Goal: Transaction & Acquisition: Obtain resource

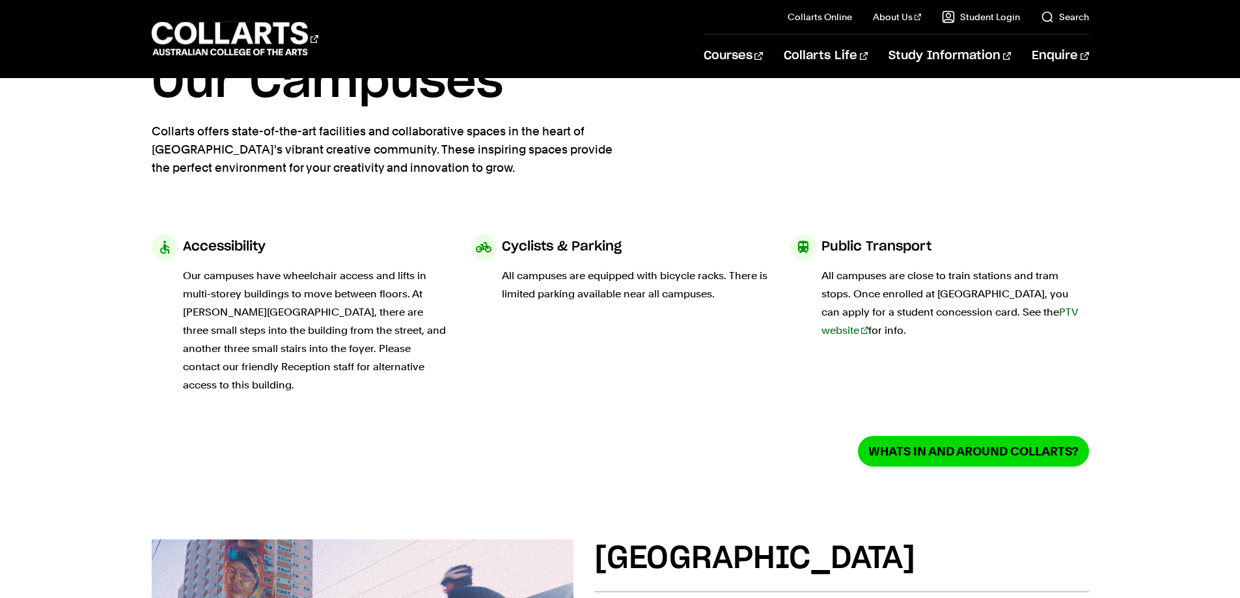
scroll to position [65, 0]
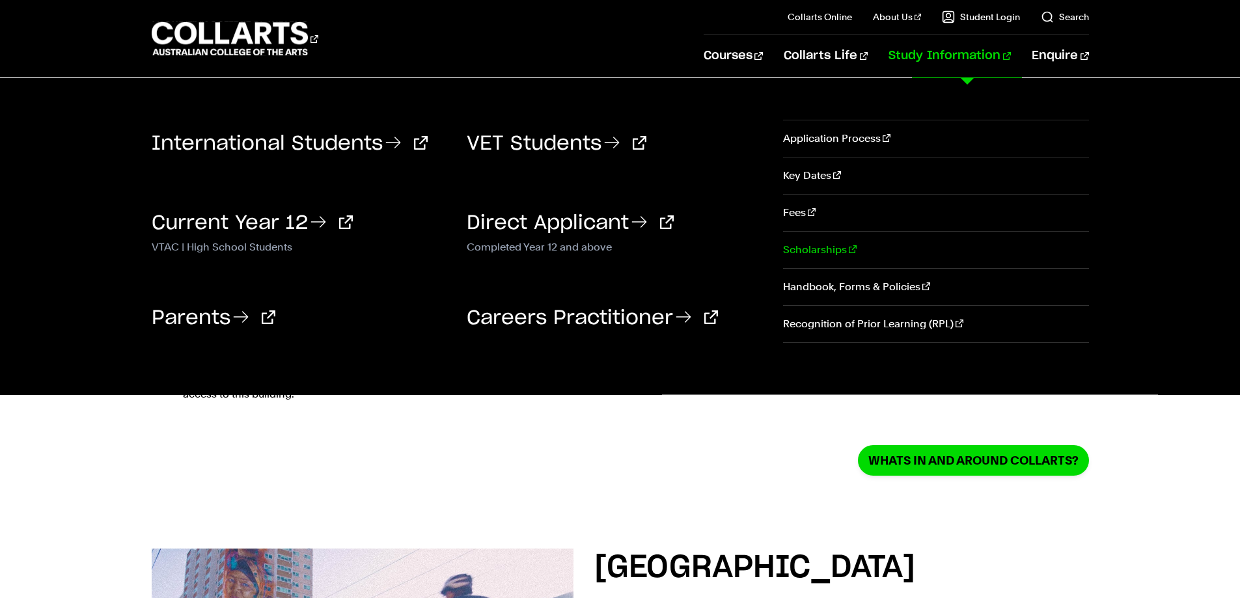
click at [828, 252] on link "Scholarships" at bounding box center [935, 250] width 305 height 36
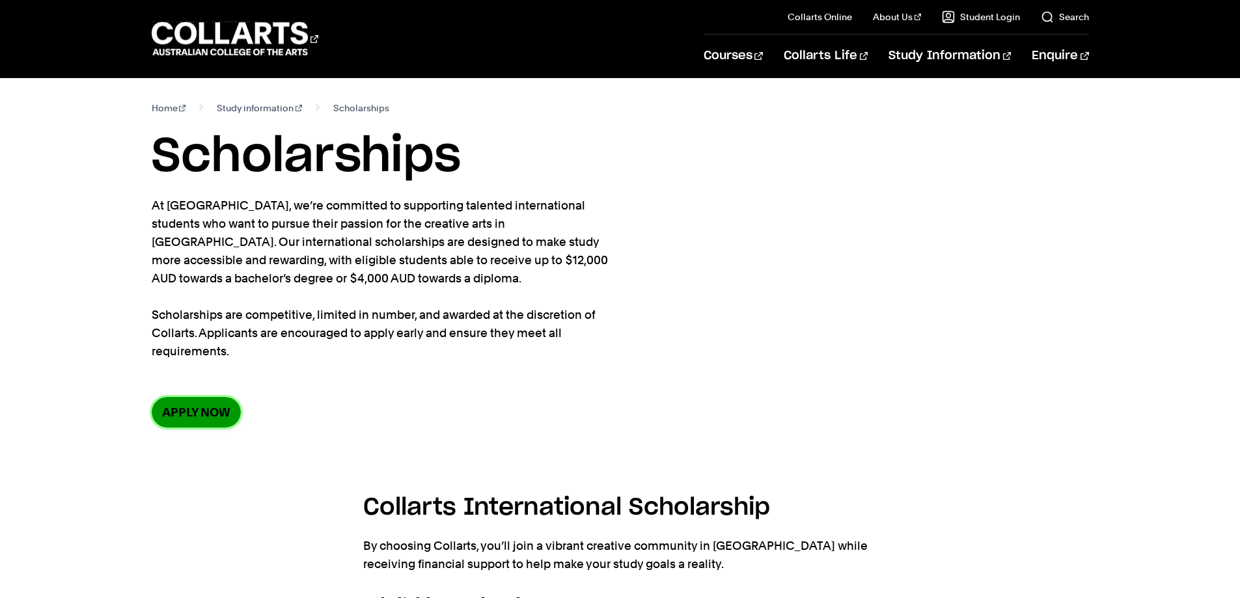
click at [189, 416] on link "Apply now" at bounding box center [196, 412] width 89 height 31
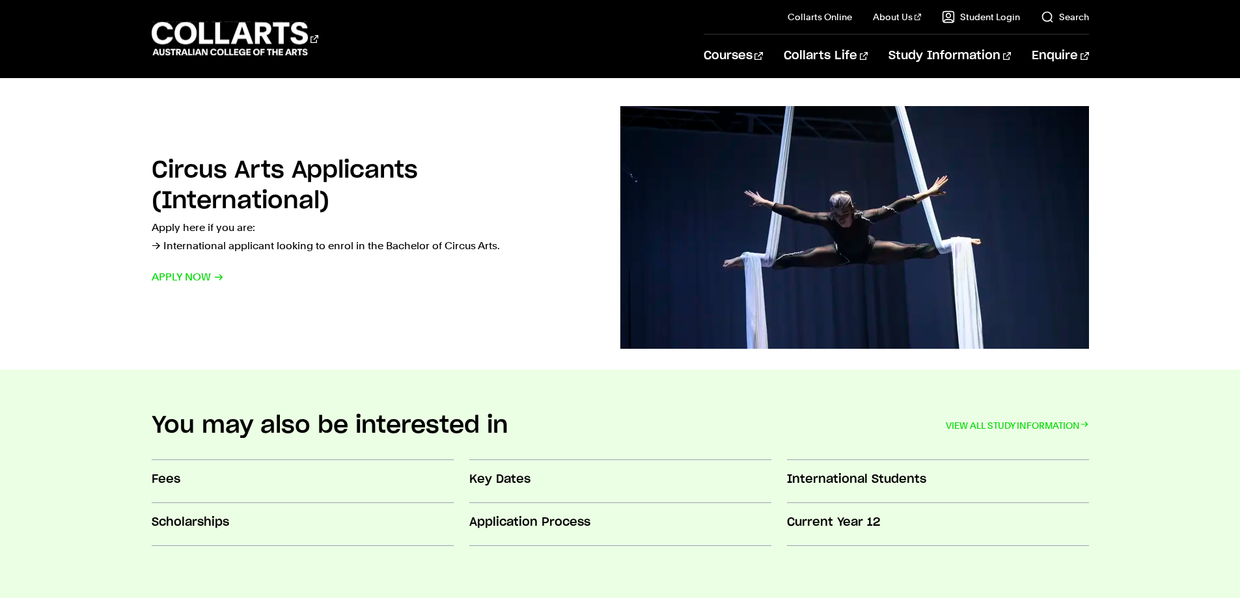
scroll to position [1171, 0]
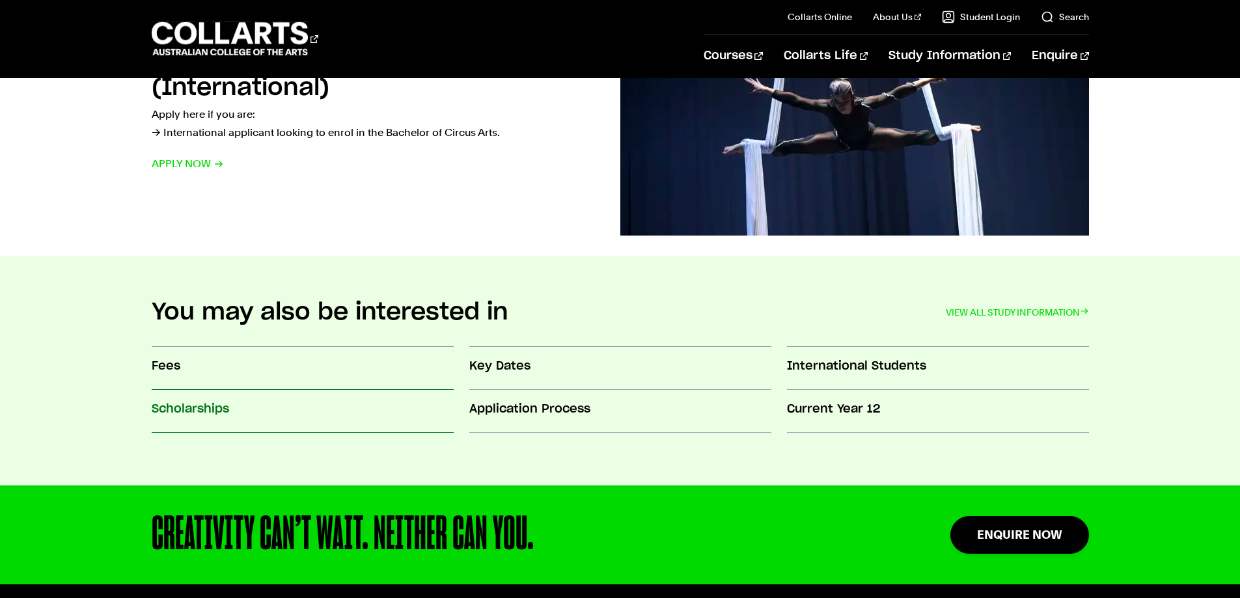
click at [215, 408] on h3 "Scholarships" at bounding box center [303, 409] width 302 height 17
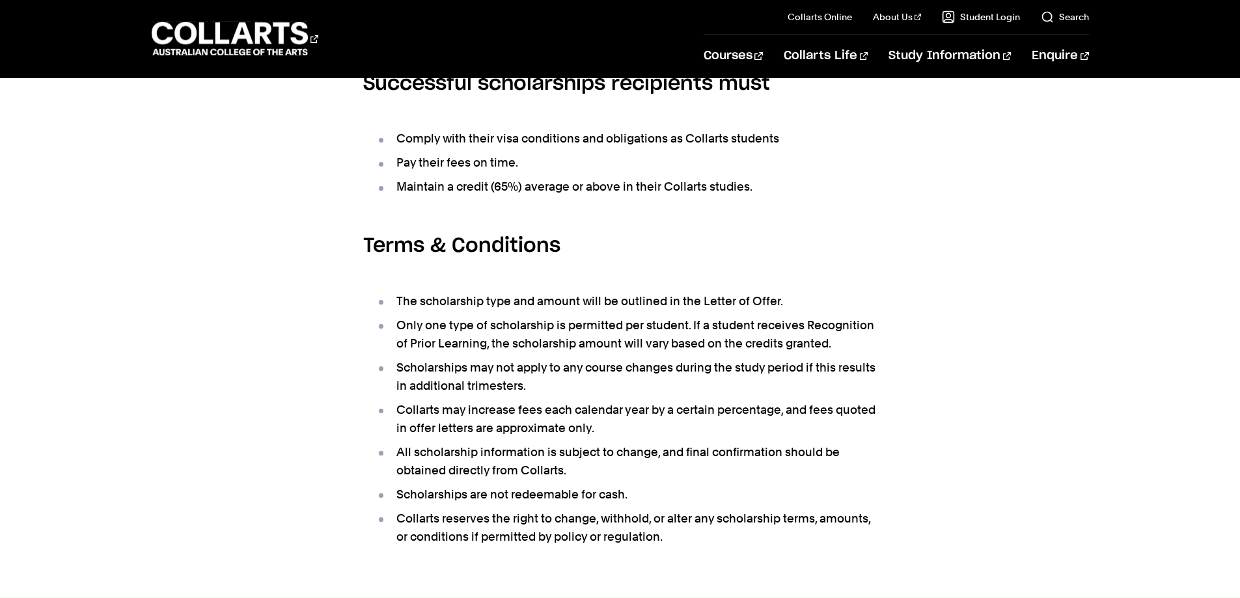
scroll to position [521, 0]
